Goal: Transaction & Acquisition: Book appointment/travel/reservation

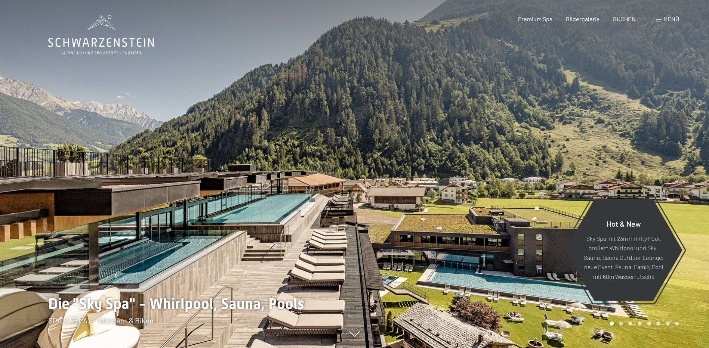
drag, startPoint x: 0, startPoint y: 0, endPoint x: 611, endPoint y: 123, distance: 623.1
click at [611, 123] on div at bounding box center [532, 174] width 355 height 348
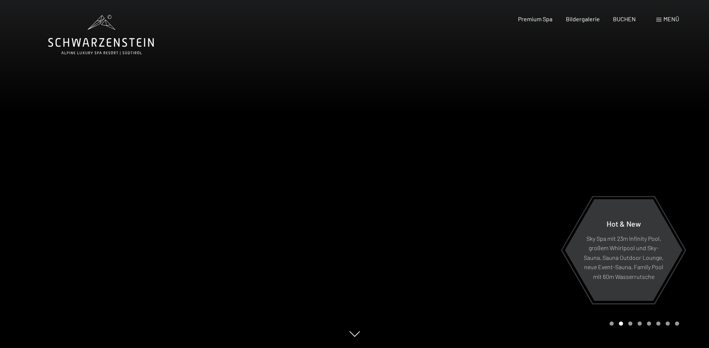
click at [662, 20] on div "Menü" at bounding box center [667, 19] width 23 height 8
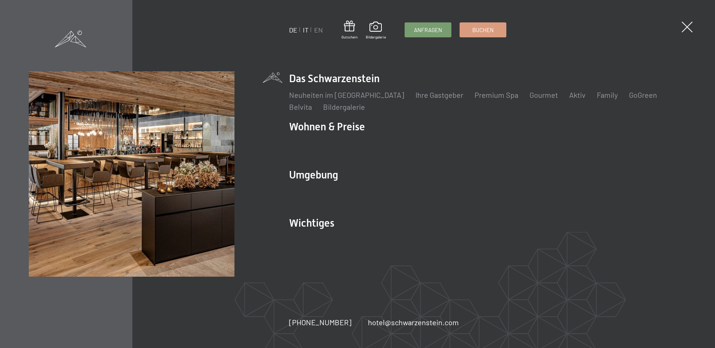
click at [305, 30] on link "IT" at bounding box center [306, 30] width 6 height 8
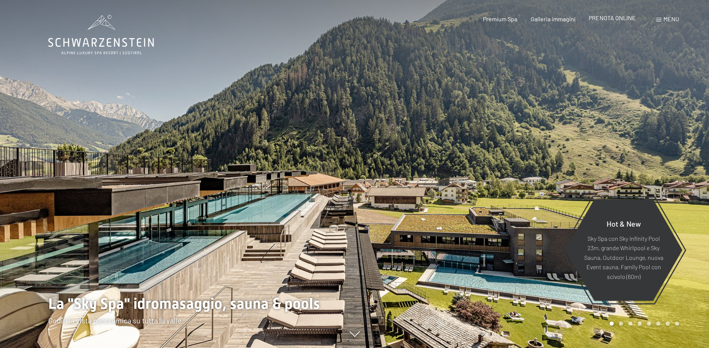
click at [614, 18] on span "PRENOTA ONLINE" at bounding box center [612, 17] width 47 height 7
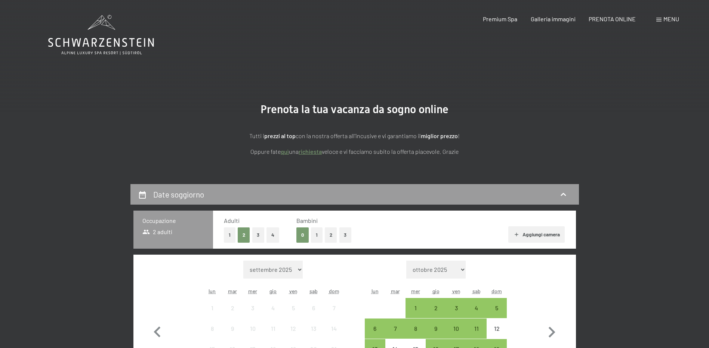
click at [313, 233] on button "1" at bounding box center [317, 235] width 12 height 15
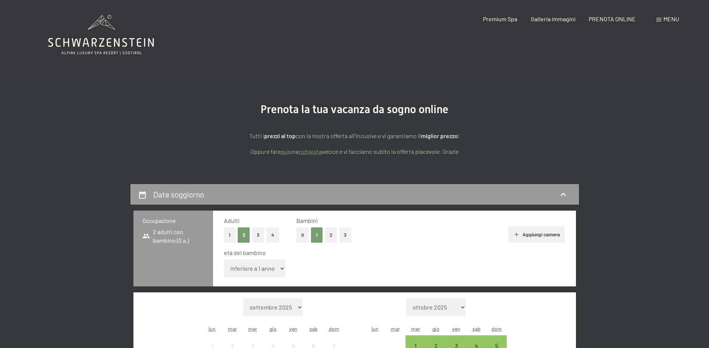
click at [282, 267] on select "inferiore a 1 anno 1 anno 2 anni 3 anni 4 anni 5 anni 6 anni 7 anni 8 anni 9 an…" at bounding box center [255, 269] width 62 height 18
select select "3"
click at [224, 260] on select "inferiore a 1 anno 1 anno 2 anni 3 anni 4 anni 5 anni 6 anni 7 anni 8 anni 9 an…" at bounding box center [255, 269] width 62 height 18
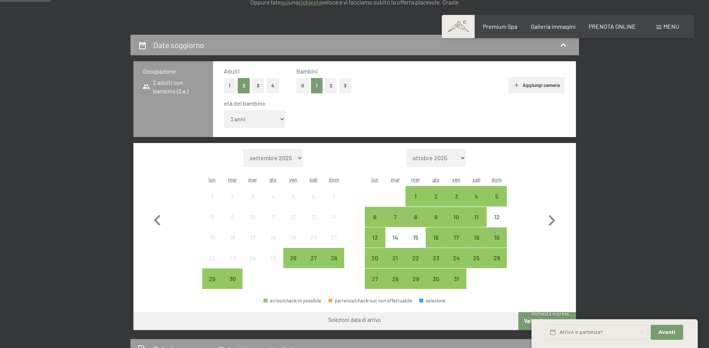
scroll to position [187, 0]
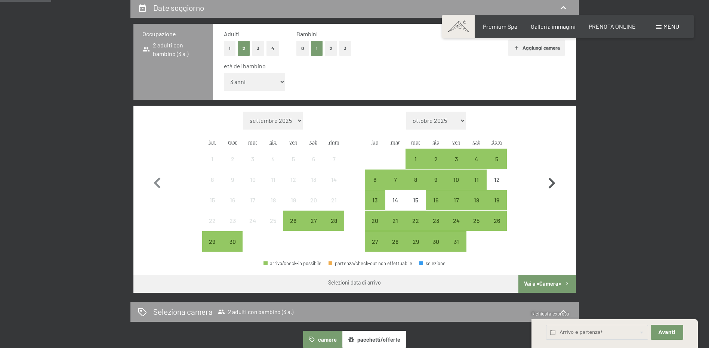
click at [551, 182] on icon "button" at bounding box center [552, 183] width 7 height 11
select select "2025-10-01"
select select "2025-11-01"
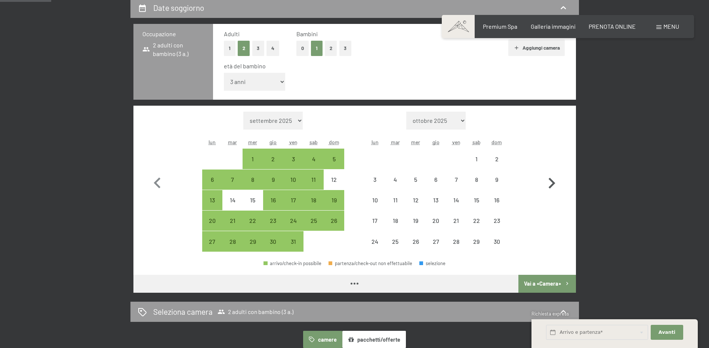
select select "2025-10-01"
select select "2025-11-01"
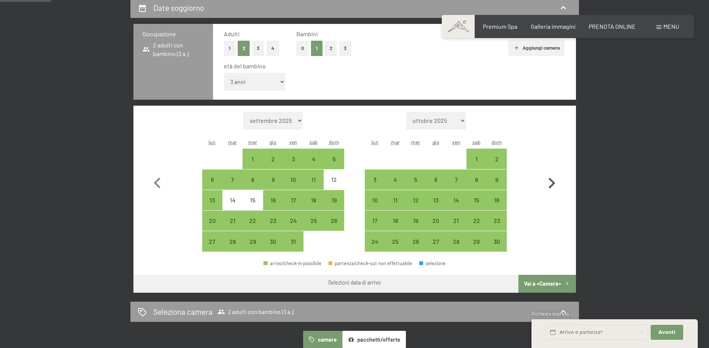
click at [551, 182] on icon "button" at bounding box center [552, 183] width 7 height 11
select select "2025-11-01"
select select "2025-12-01"
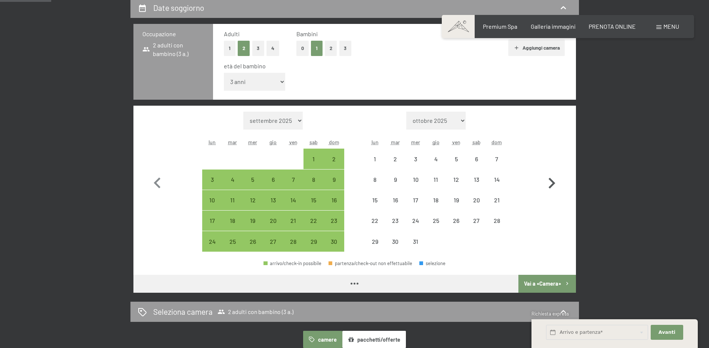
select select "2025-11-01"
select select "2025-12-01"
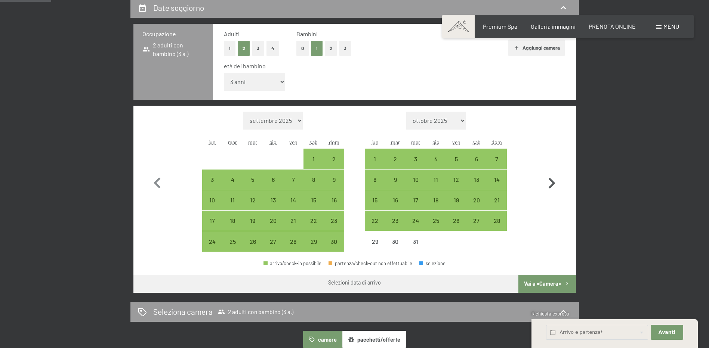
click at [551, 182] on icon "button" at bounding box center [552, 183] width 7 height 11
select select "2025-12-01"
select select "2026-01-01"
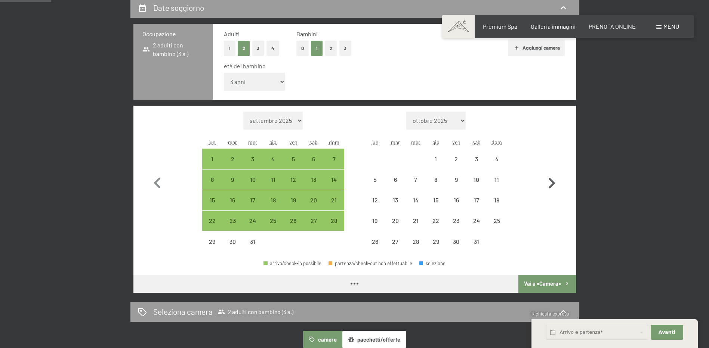
select select "2025-12-01"
select select "2026-01-01"
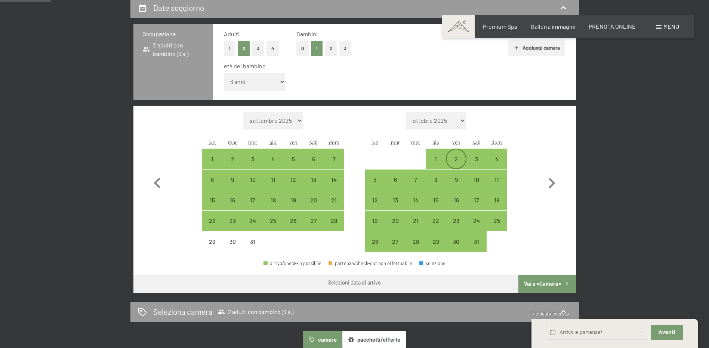
click at [458, 158] on div "2" at bounding box center [456, 165] width 19 height 19
select select "2025-12-01"
select select "2026-01-01"
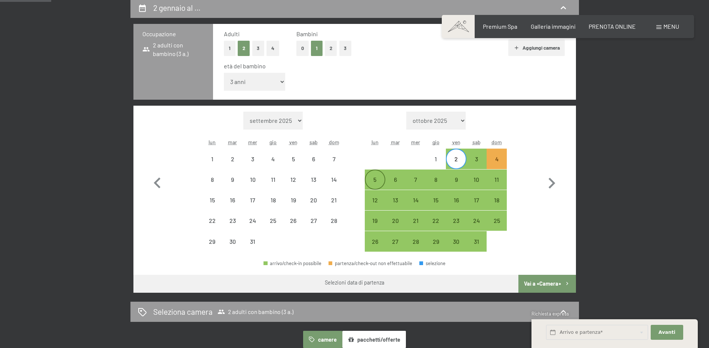
click at [368, 181] on div "5" at bounding box center [375, 186] width 19 height 19
select select "2025-12-01"
select select "2026-01-01"
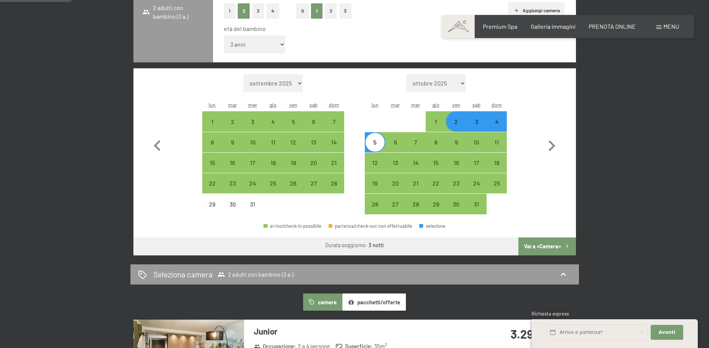
scroll to position [262, 0]
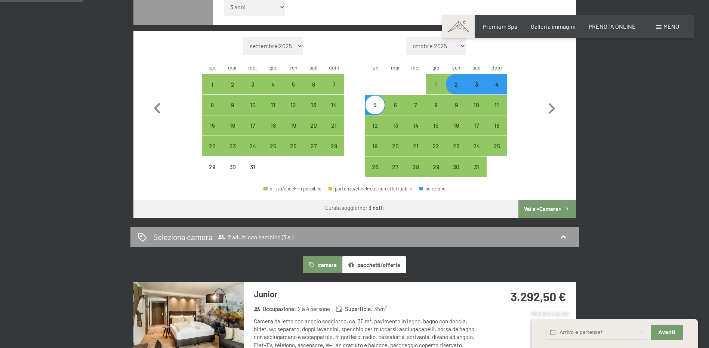
click at [543, 207] on button "Vai a «Camera»" at bounding box center [546, 209] width 57 height 18
select select "2025-12-01"
select select "2026-01-01"
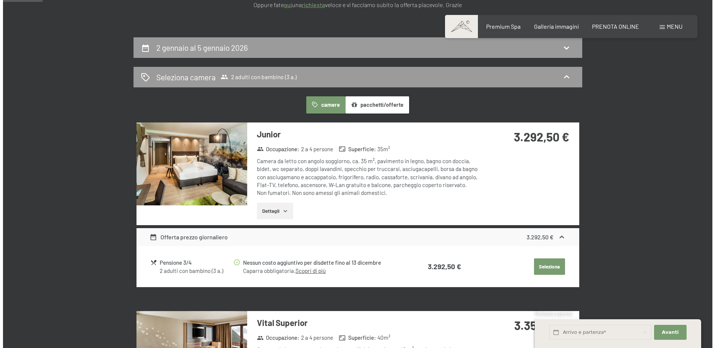
scroll to position [35, 0]
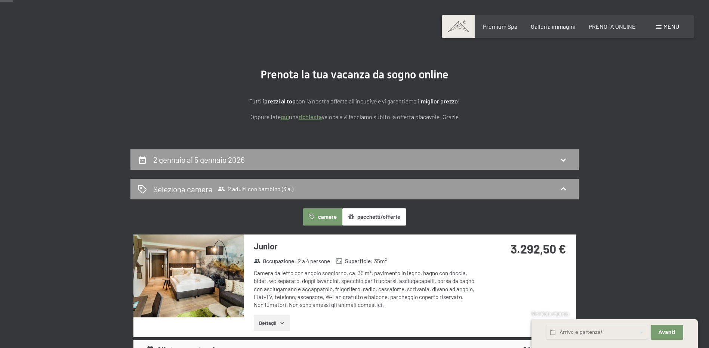
click at [666, 28] on span "Menu" at bounding box center [672, 26] width 16 height 7
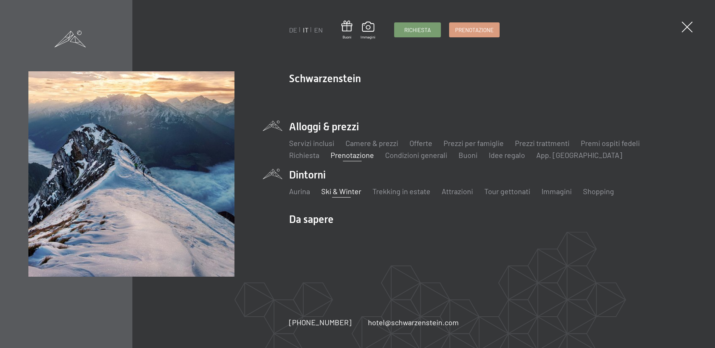
click at [335, 191] on link "Ski & Winter" at bounding box center [341, 191] width 40 height 9
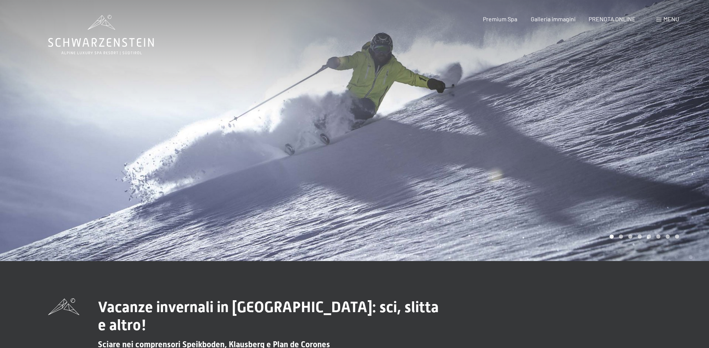
click at [665, 18] on span "Menu" at bounding box center [672, 18] width 16 height 7
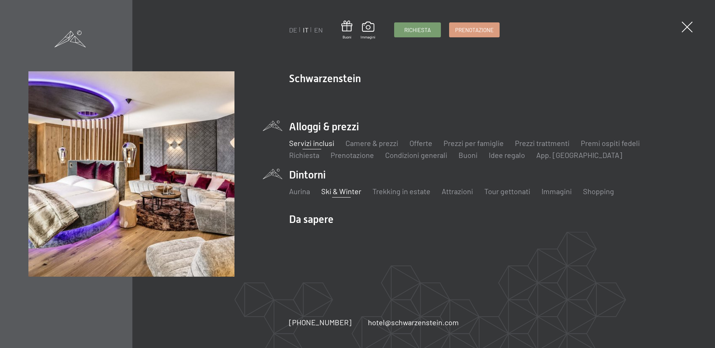
click at [317, 144] on link "Servizi inclusi" at bounding box center [311, 143] width 45 height 9
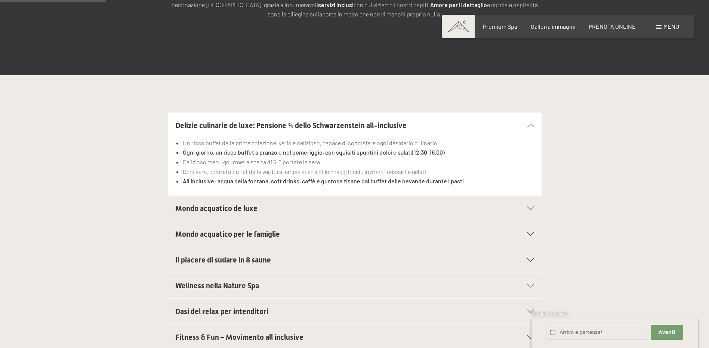
scroll to position [224, 0]
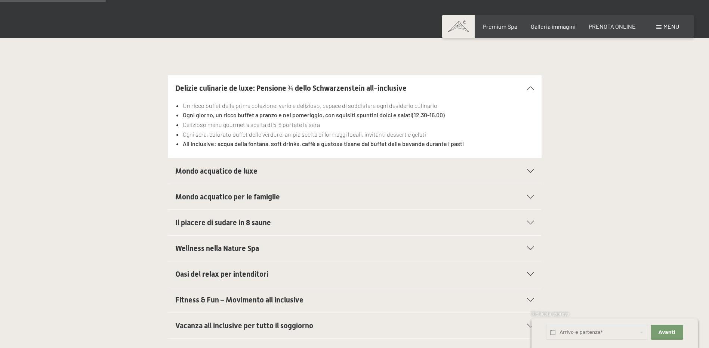
click at [529, 194] on div "Mondo acquatico per le famiglie" at bounding box center [354, 196] width 359 height 25
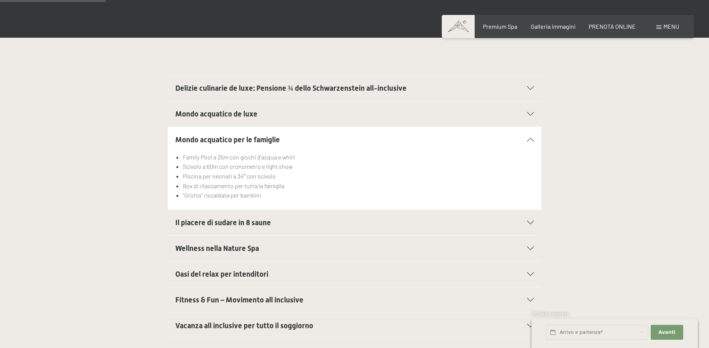
click at [530, 140] on icon at bounding box center [530, 140] width 7 height 4
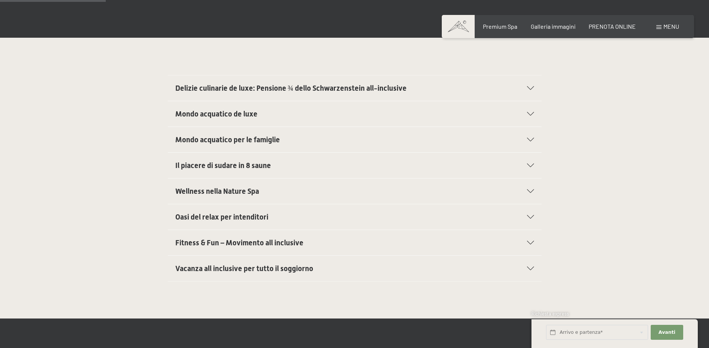
click at [531, 113] on icon at bounding box center [530, 114] width 7 height 4
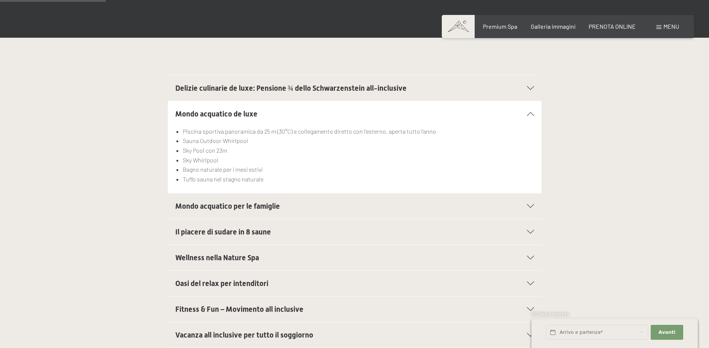
click at [531, 113] on icon at bounding box center [530, 114] width 7 height 4
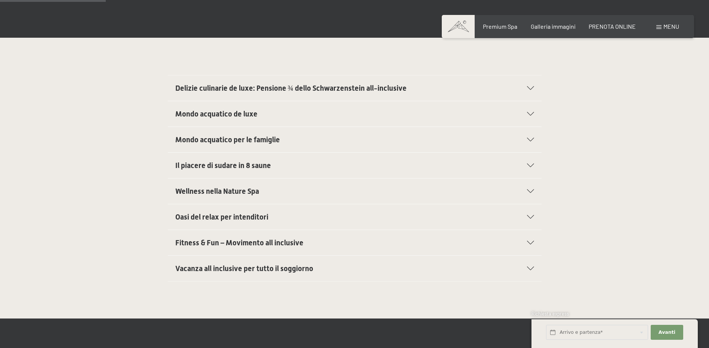
click at [529, 242] on icon at bounding box center [530, 243] width 7 height 4
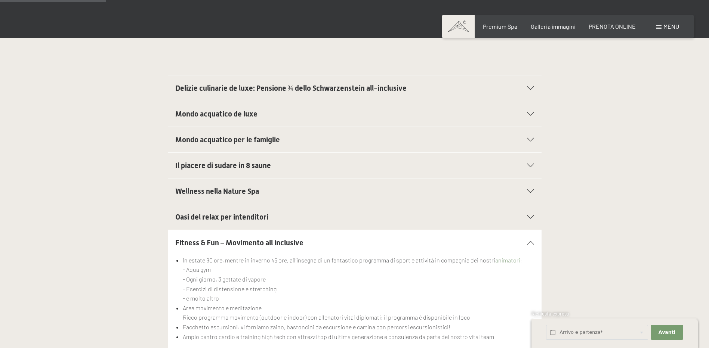
scroll to position [262, 0]
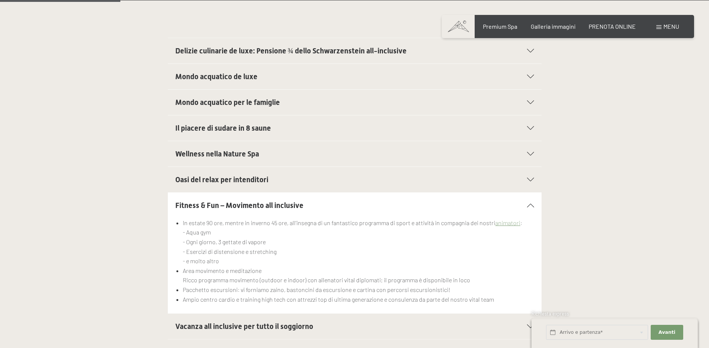
click at [530, 204] on icon at bounding box center [530, 206] width 7 height 4
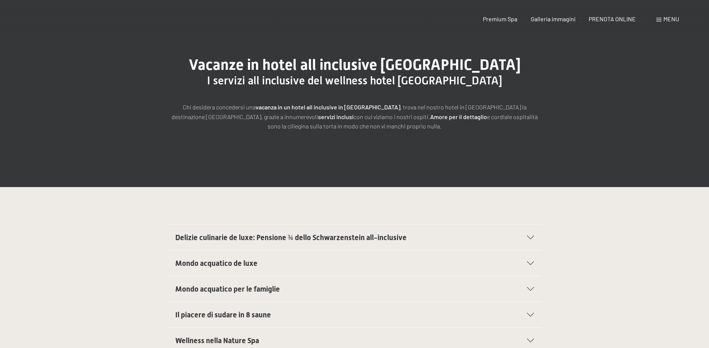
scroll to position [0, 0]
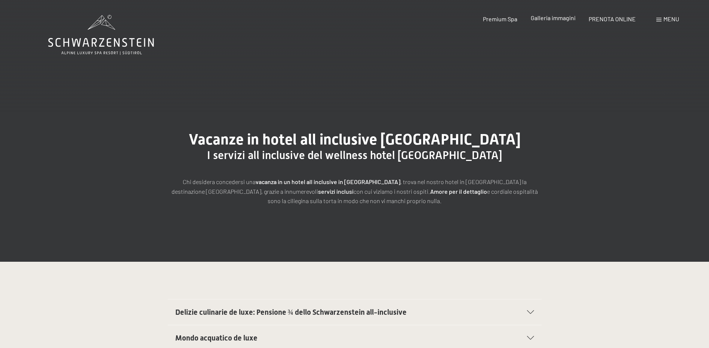
click at [546, 18] on span "Galleria immagini" at bounding box center [553, 17] width 45 height 7
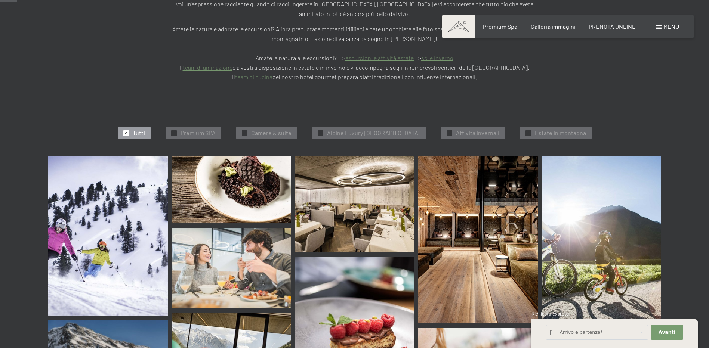
scroll to position [224, 0]
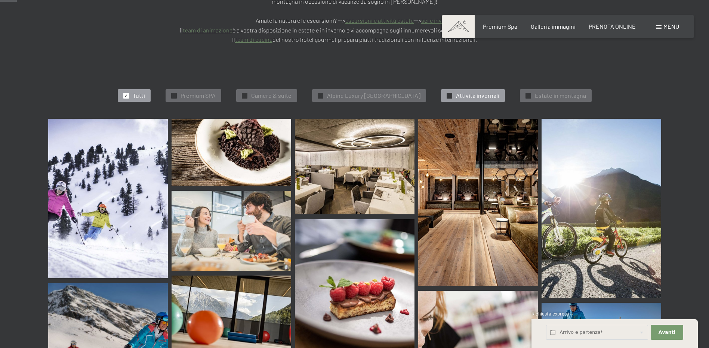
click at [489, 92] on span "Attivitá invernali" at bounding box center [477, 96] width 43 height 8
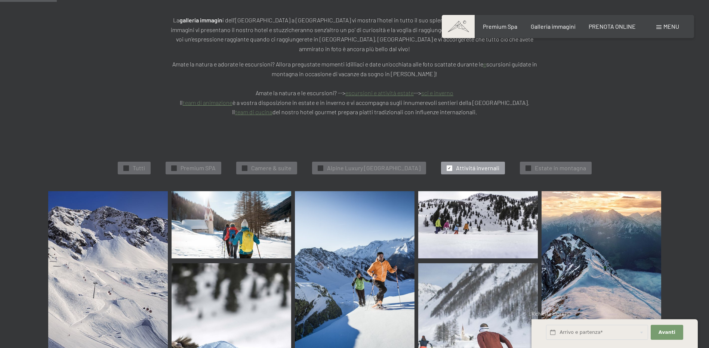
scroll to position [114, 0]
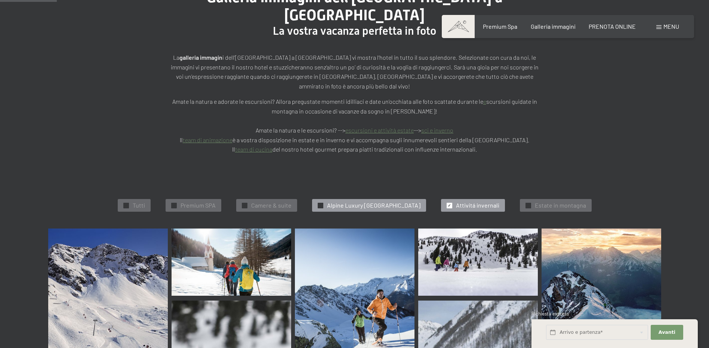
click at [385, 201] on span "Alpine Luxury [GEOGRAPHIC_DATA]" at bounding box center [373, 205] width 93 height 8
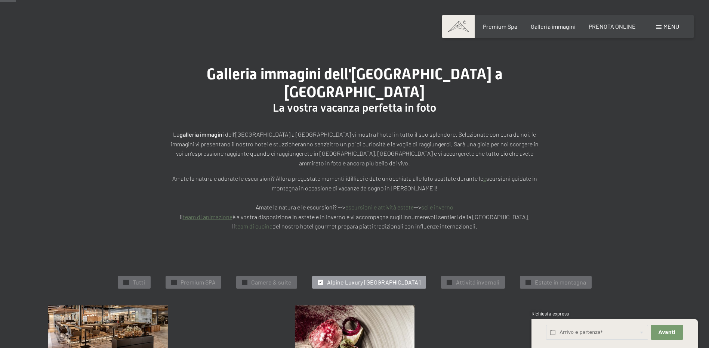
scroll to position [0, 0]
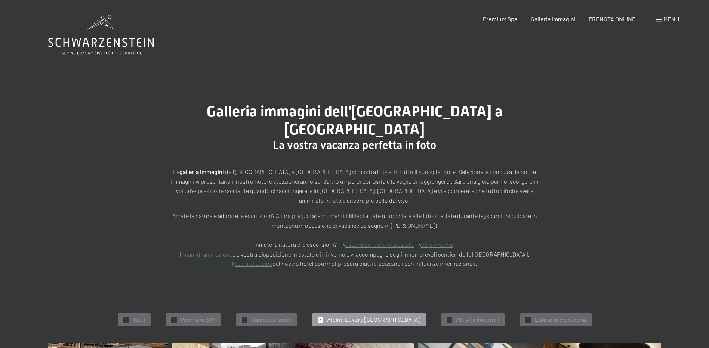
click at [662, 18] on div "Menu" at bounding box center [667, 19] width 23 height 8
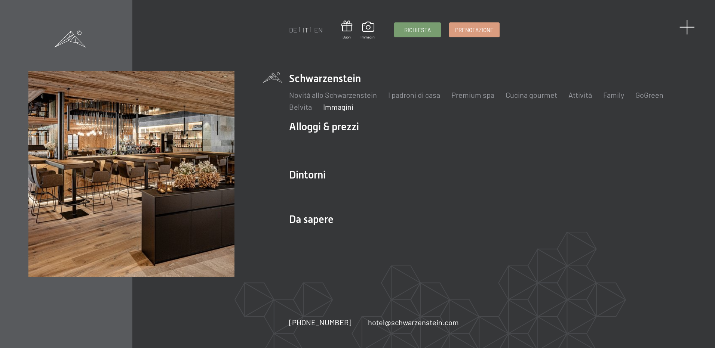
click at [687, 26] on span at bounding box center [686, 26] width 15 height 15
